Goal: Find specific page/section: Find specific page/section

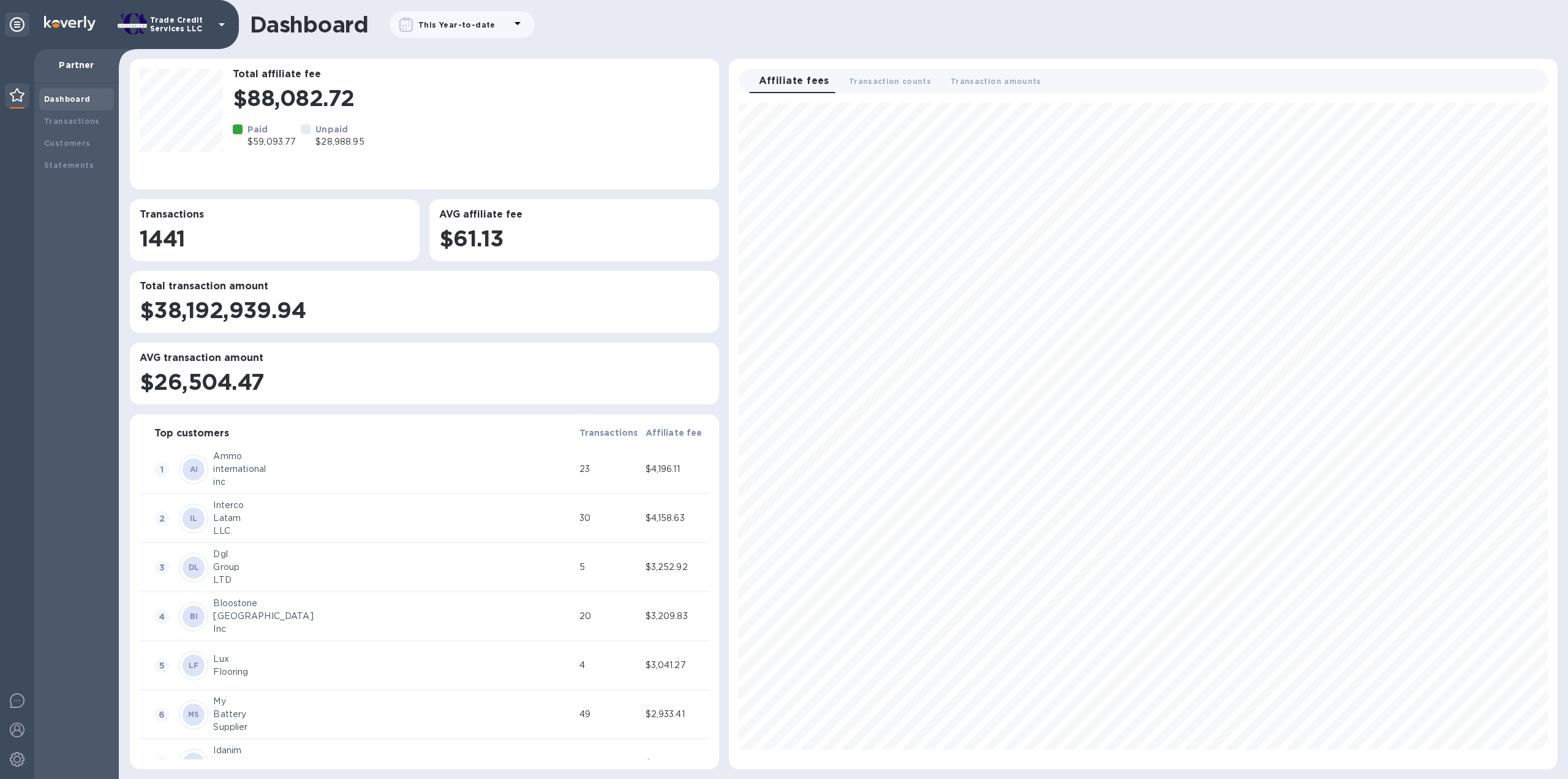
scroll to position [655, 818]
drag, startPoint x: 59, startPoint y: 107, endPoint x: 68, endPoint y: 123, distance: 18.4
click at [60, 109] on div "Dashboard" at bounding box center [76, 99] width 74 height 22
click at [70, 127] on div "Transactions" at bounding box center [76, 121] width 65 height 12
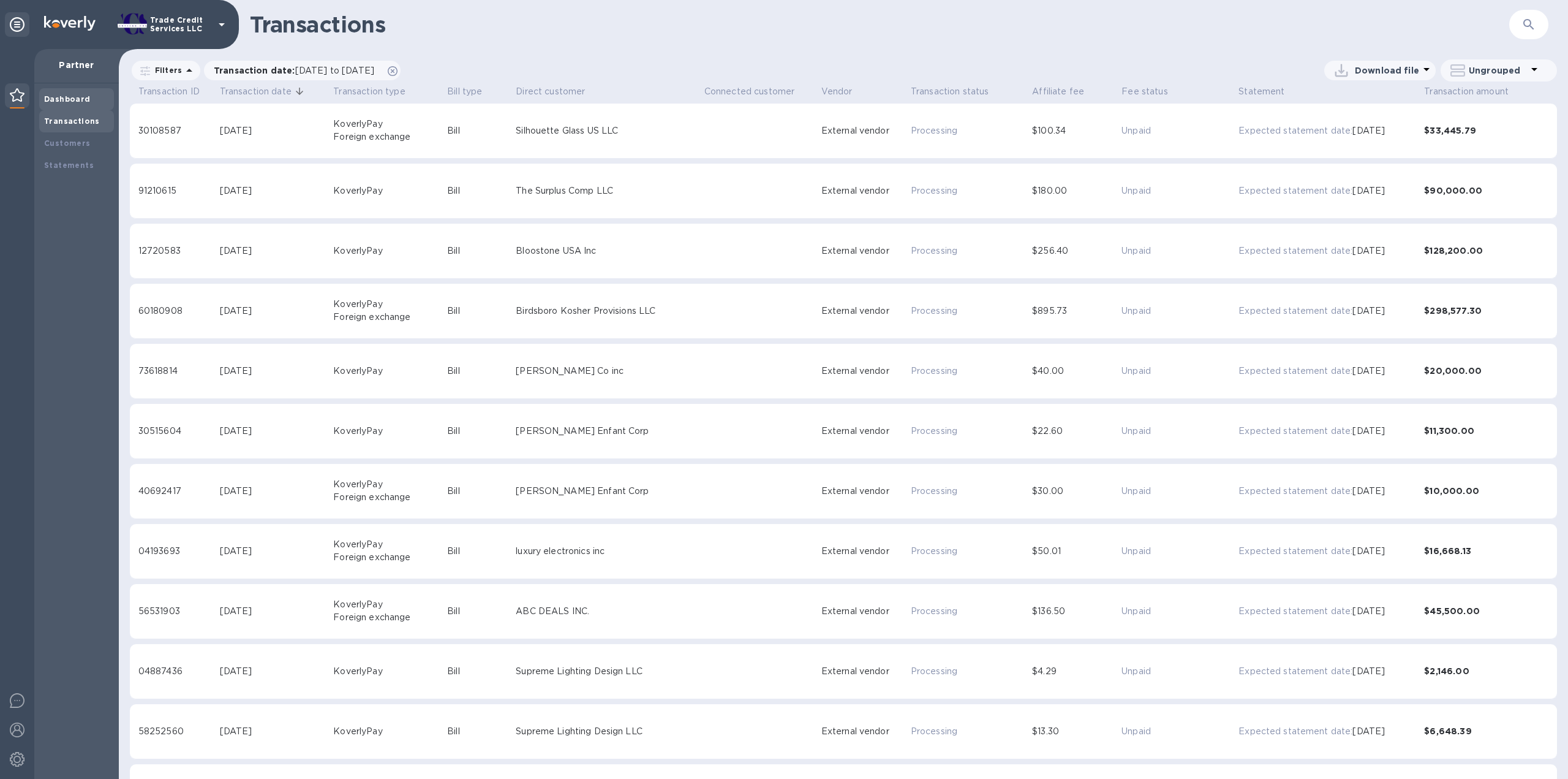
click at [66, 102] on b "Dashboard" at bounding box center [67, 98] width 47 height 9
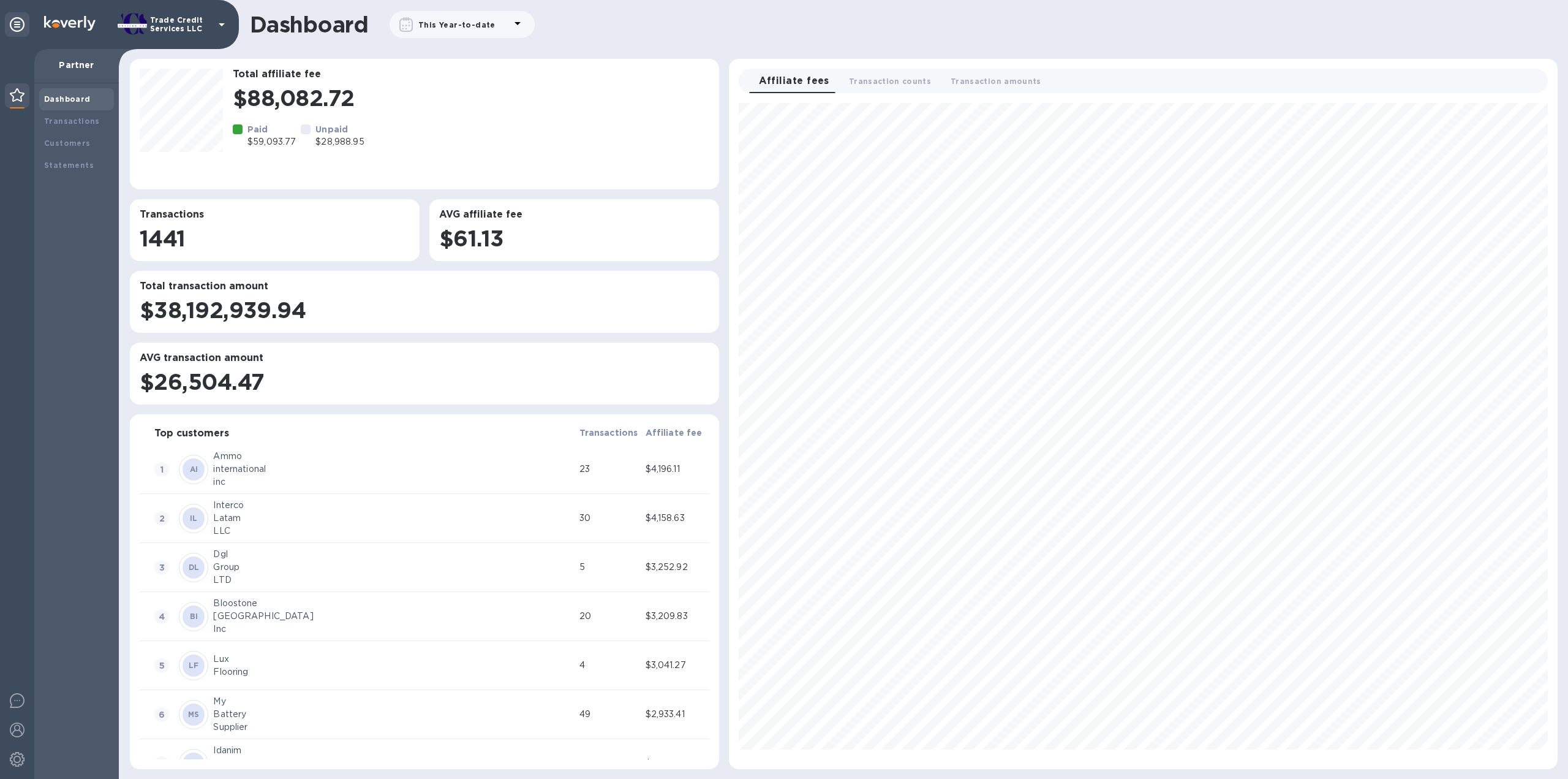
scroll to position [655, 818]
